Goal: Register for event/course

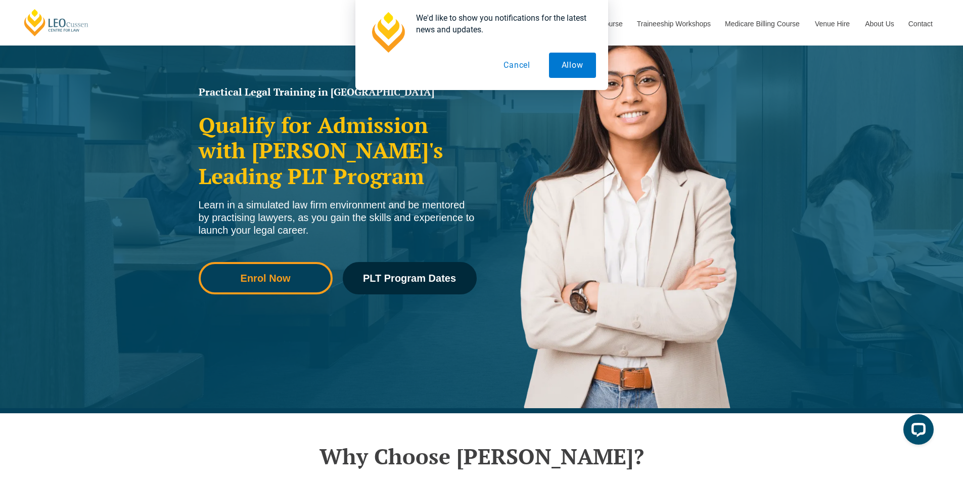
click at [265, 275] on span "Enrol Now" at bounding box center [266, 278] width 50 height 10
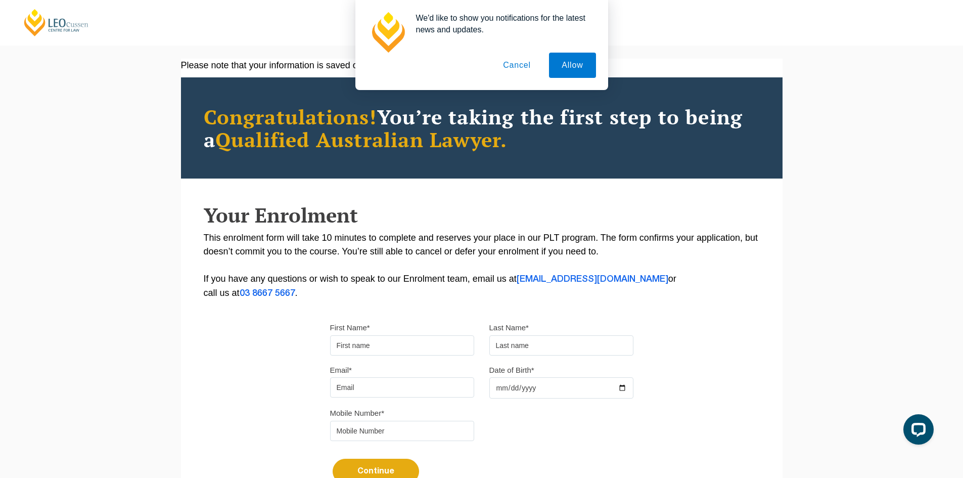
scroll to position [51, 0]
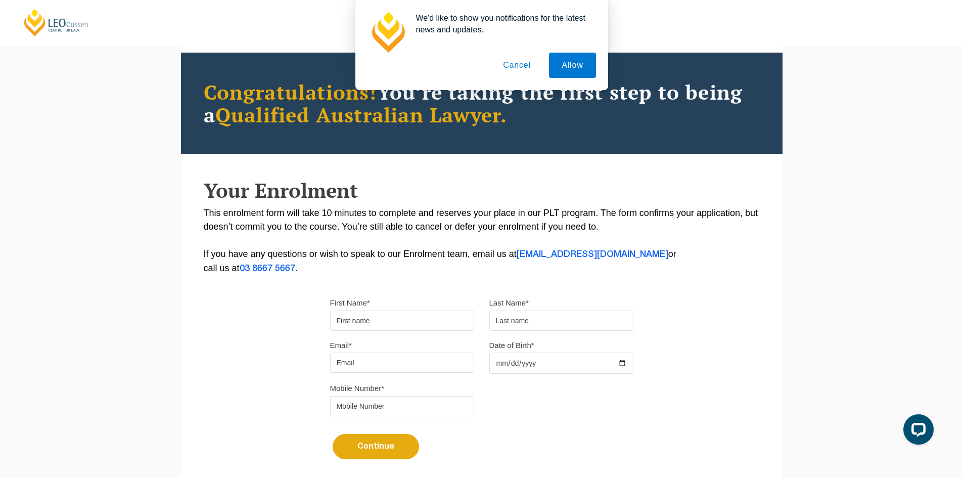
click at [386, 314] on input "First Name*" at bounding box center [402, 320] width 144 height 20
type input "N"
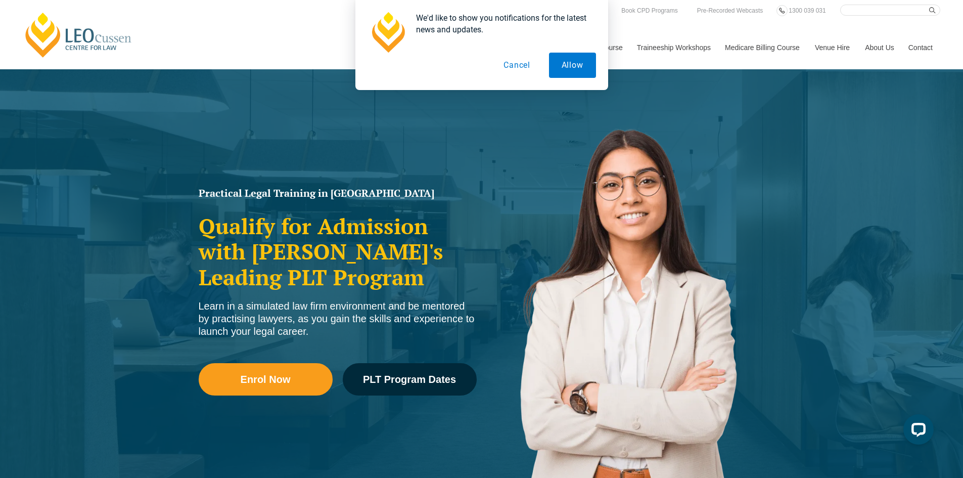
click at [517, 65] on button "Cancel" at bounding box center [517, 65] width 52 height 25
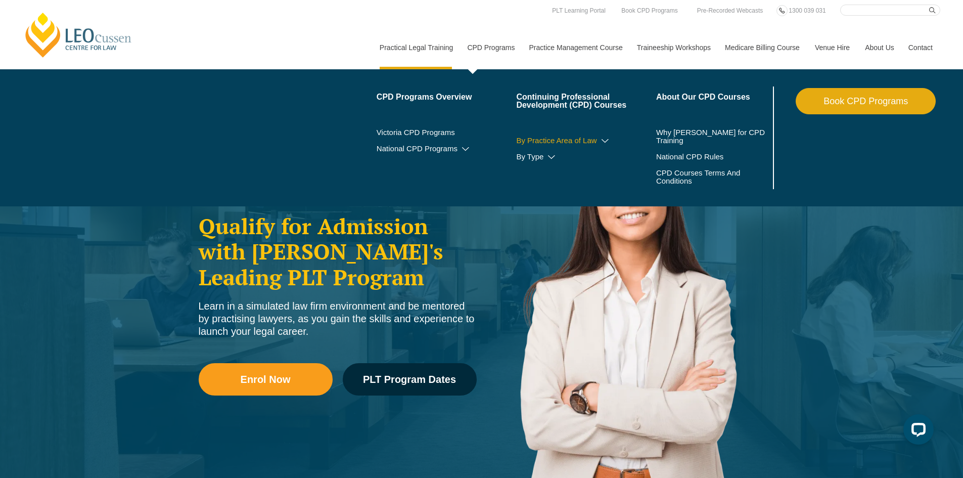
click at [608, 139] on icon at bounding box center [605, 141] width 10 height 7
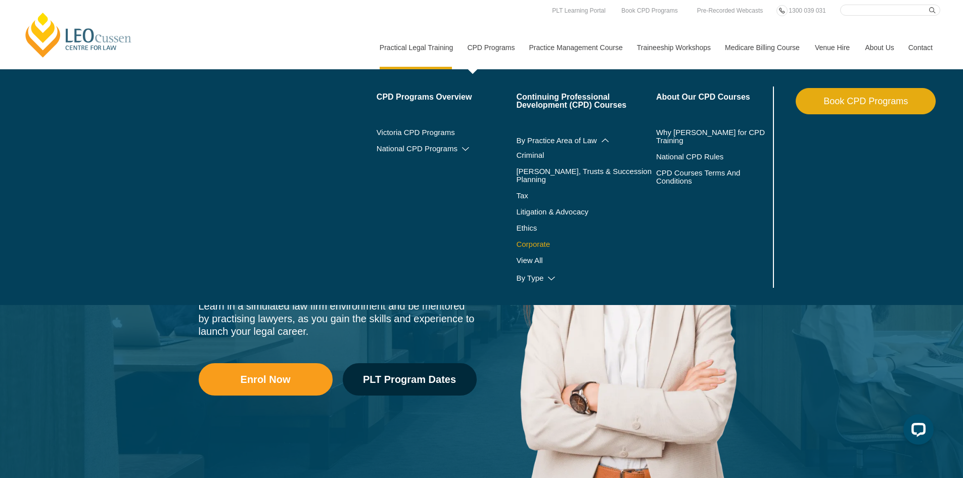
click at [534, 240] on link "Corporate" at bounding box center [586, 244] width 140 height 8
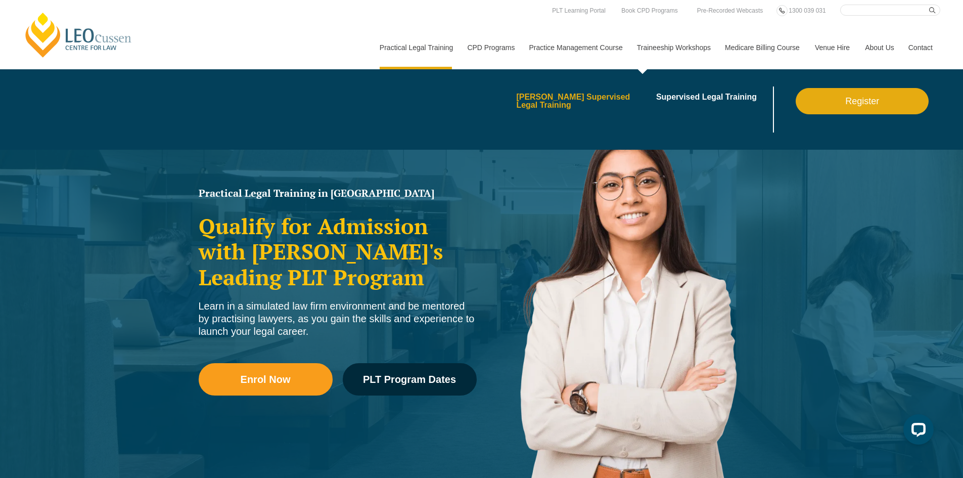
click at [608, 99] on link "Leo Cussen’s Supervised Legal Training" at bounding box center [582, 101] width 133 height 16
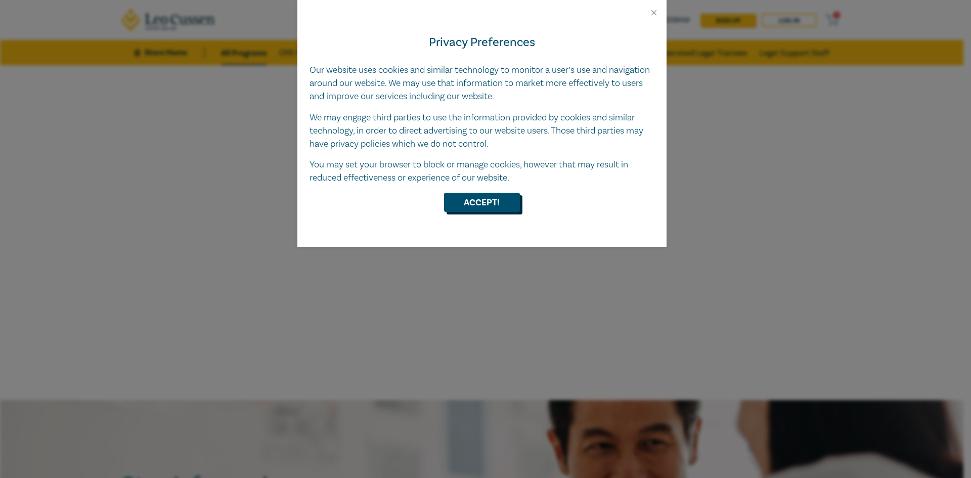
click at [490, 195] on button "Accept!" at bounding box center [482, 202] width 76 height 19
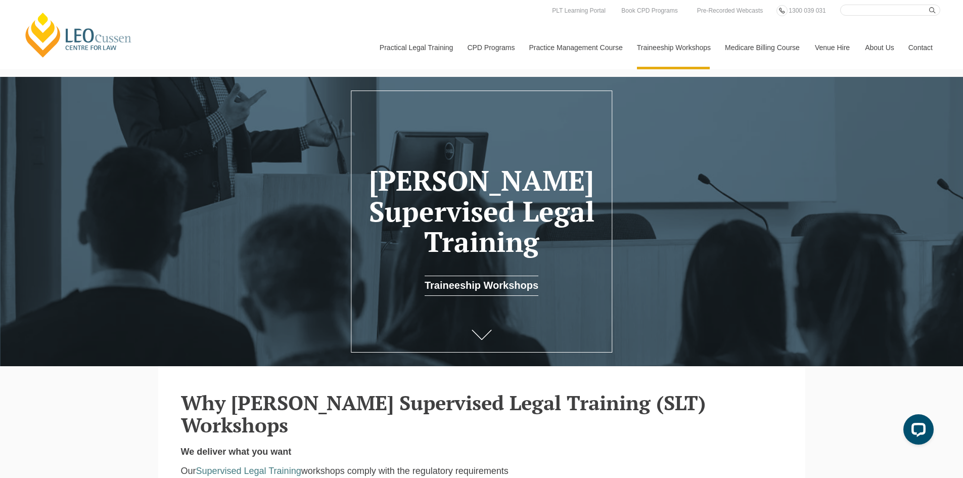
click at [778, 45] on link "Medicare Billing Course" at bounding box center [762, 47] width 90 height 43
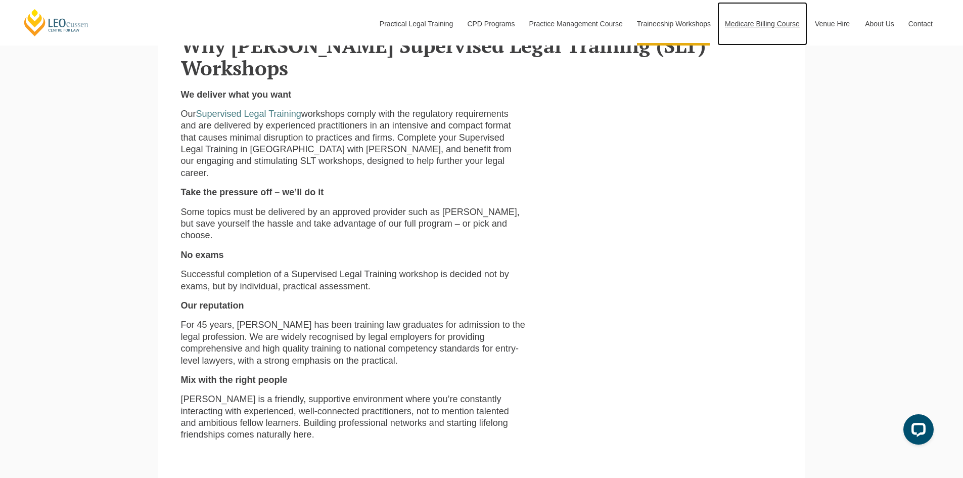
scroll to position [455, 0]
